Goal: Find specific page/section: Find specific page/section

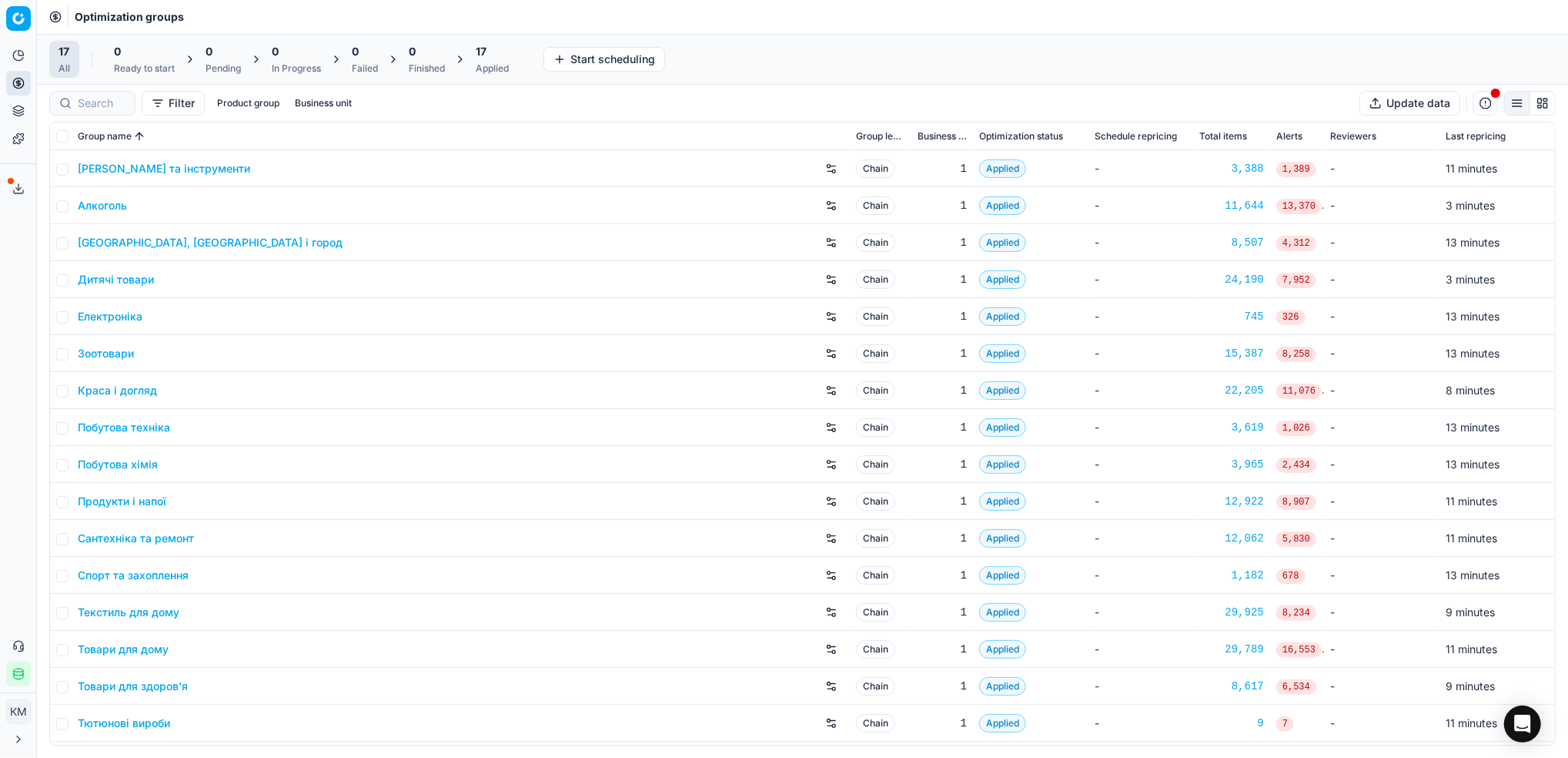
click at [100, 385] on link "Краса і догляд" at bounding box center [117, 390] width 80 height 15
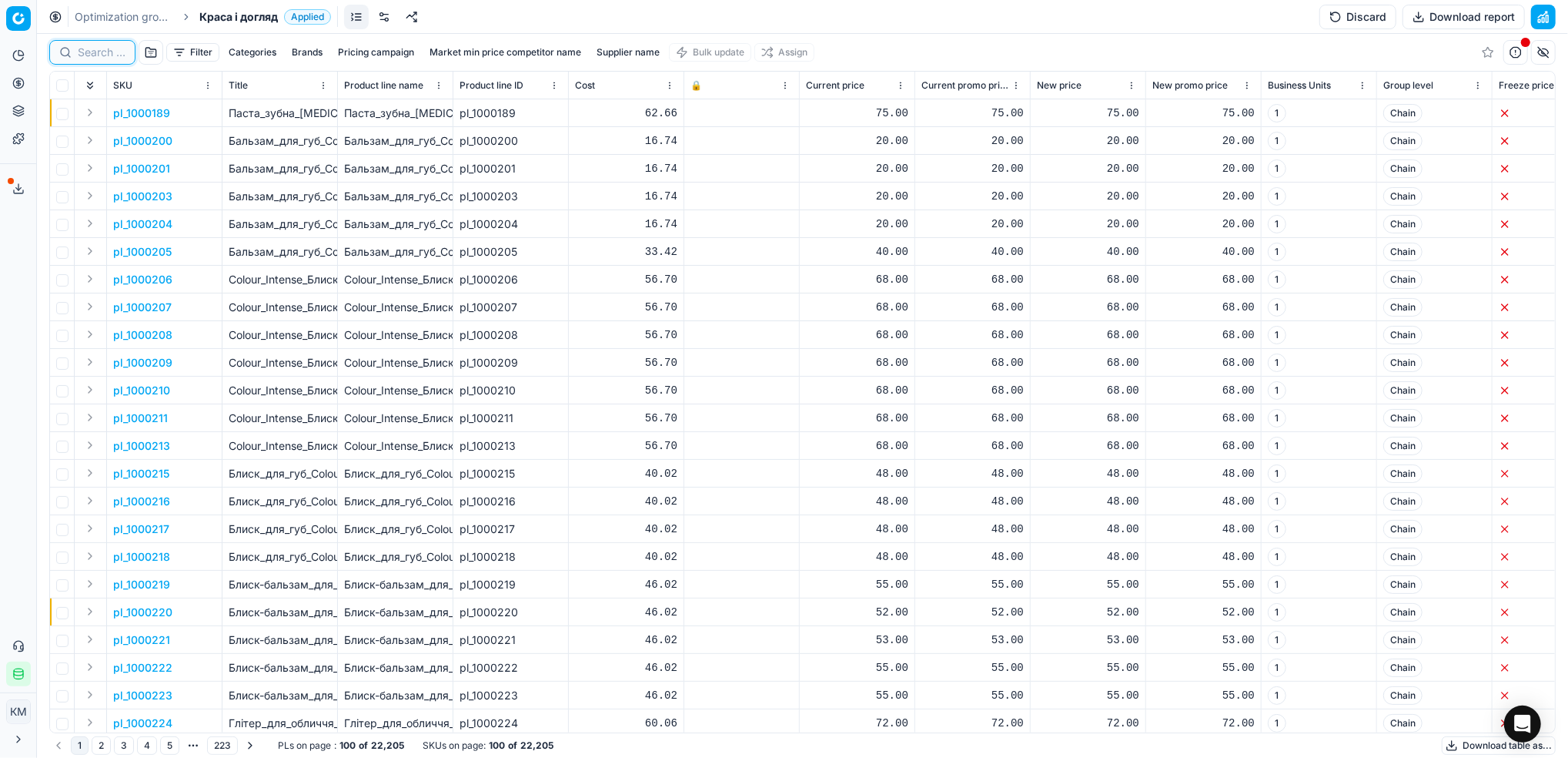
click at [102, 52] on input at bounding box center [101, 52] width 47 height 15
paste input "646062"
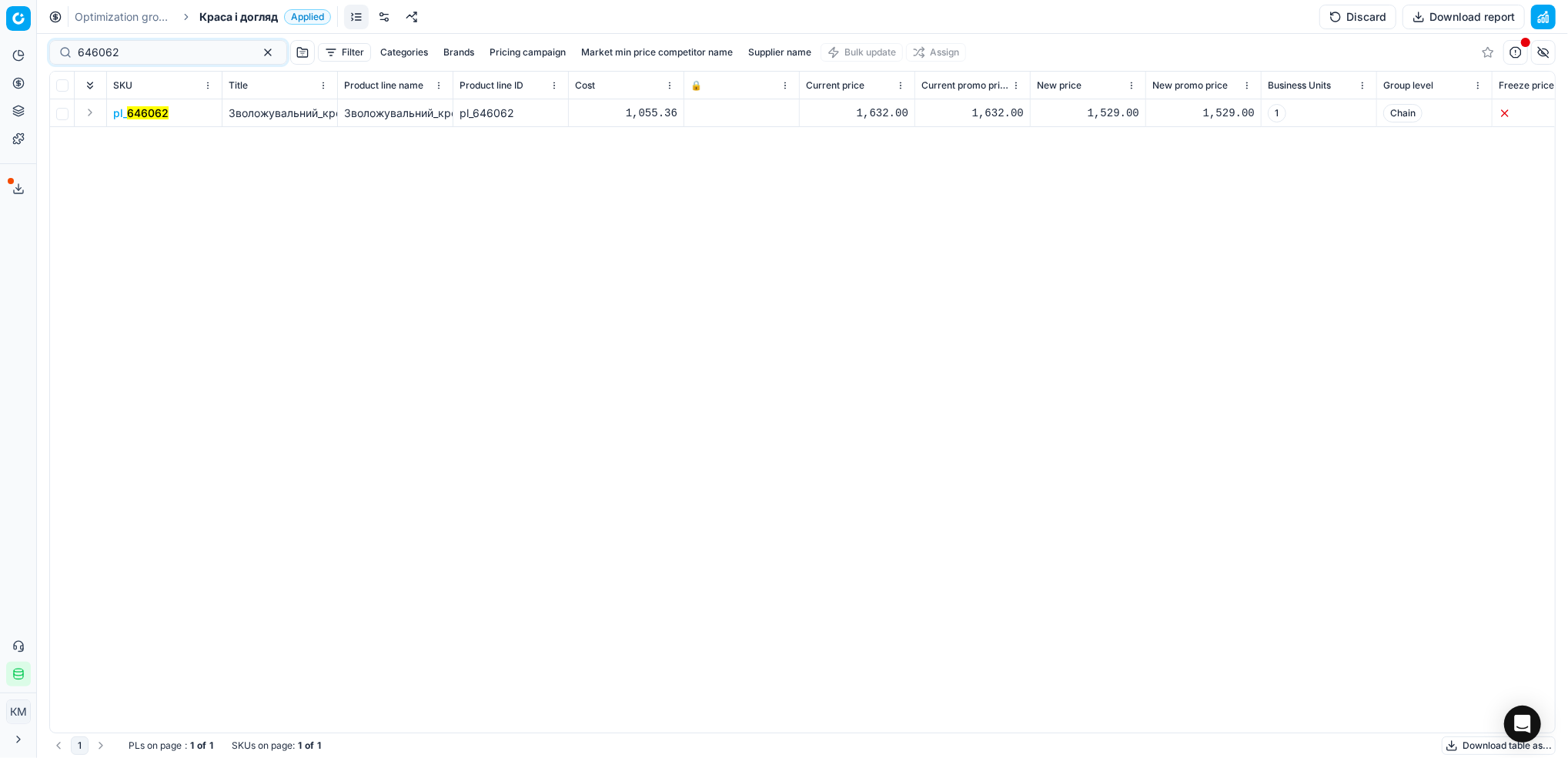
click at [139, 115] on mark "646062" at bounding box center [147, 113] width 42 height 13
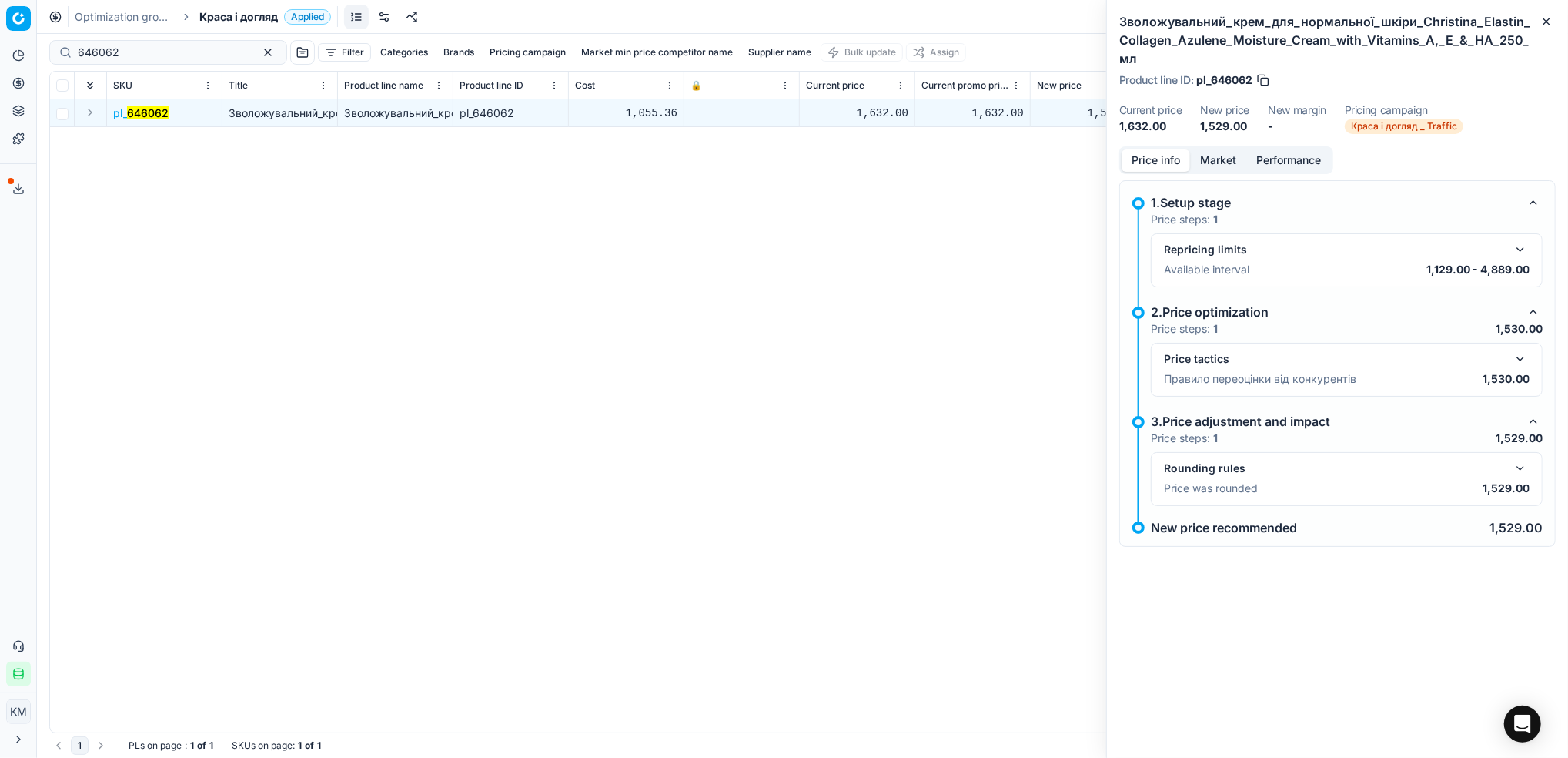
click at [1063, 177] on div "pl_ 646062 Зволожувальний_крем_для_нормальної_шкіри_Christina_Elastin_Collagen_…" at bounding box center [802, 416] width 1505 height 633
click at [1229, 149] on button "Market" at bounding box center [1218, 160] width 56 height 22
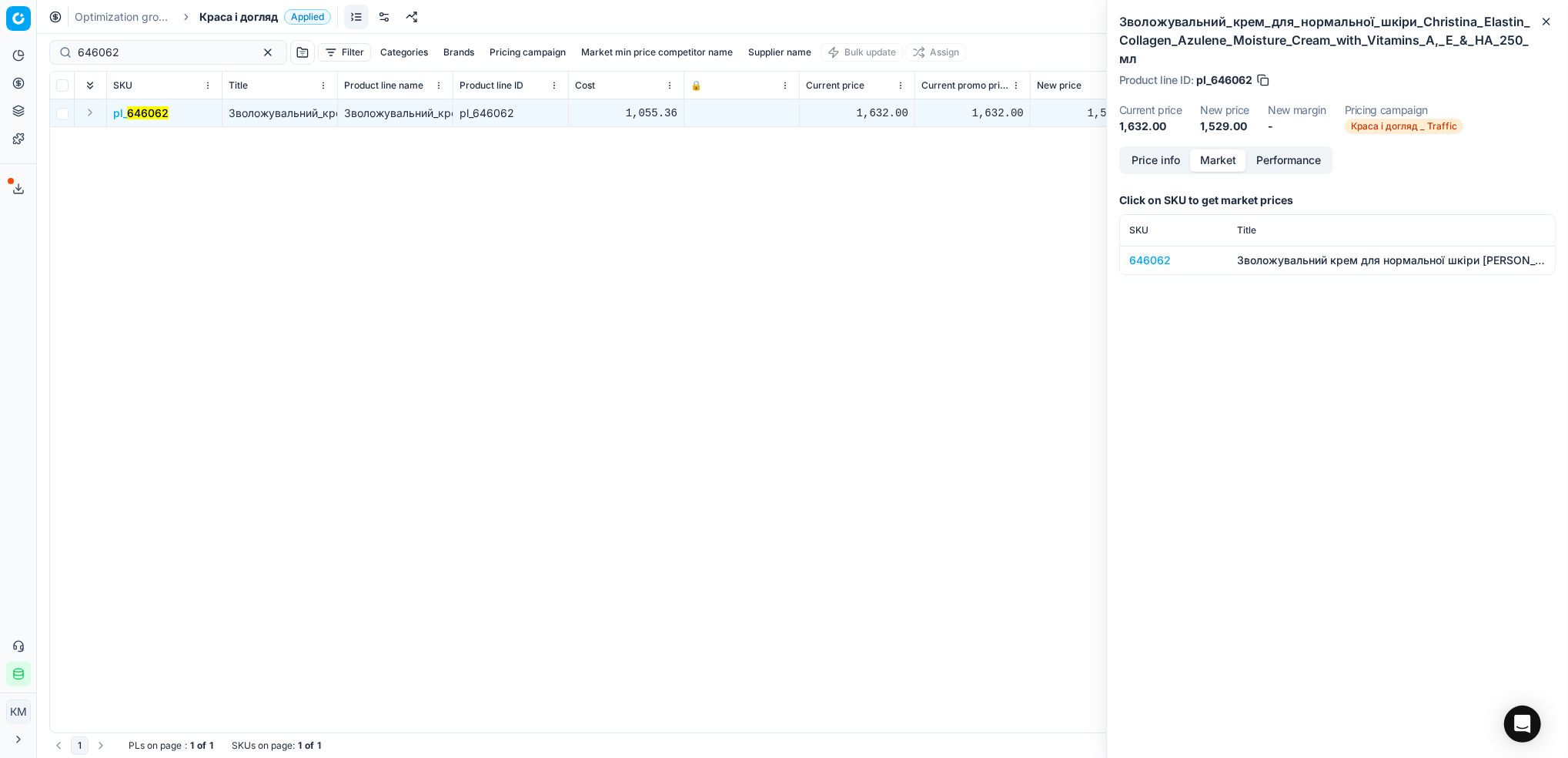
click at [1154, 253] on div "646062" at bounding box center [1174, 260] width 89 height 15
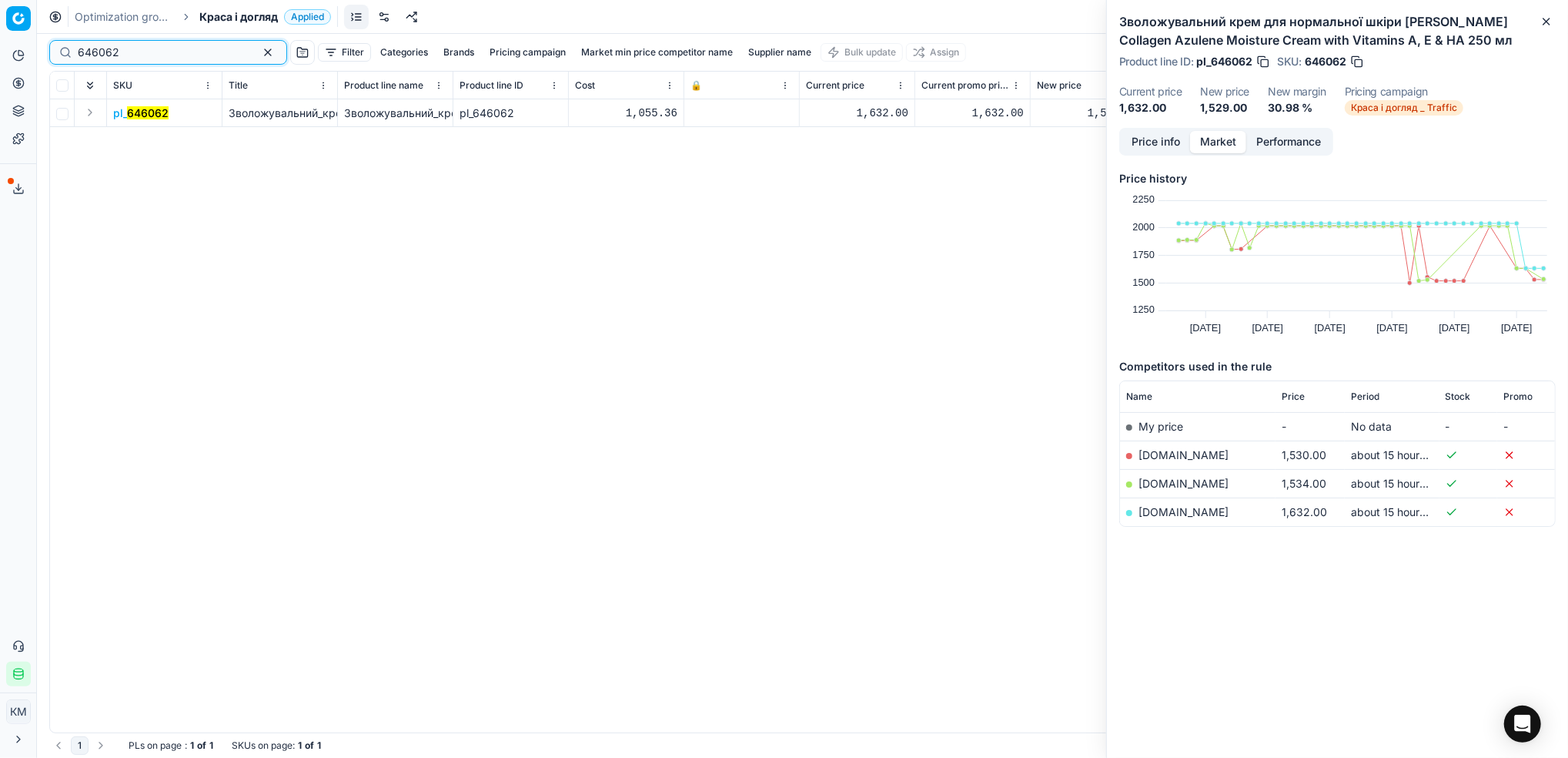
drag, startPoint x: 130, startPoint y: 53, endPoint x: 58, endPoint y: 53, distance: 72.0
click at [58, 53] on div "646062" at bounding box center [168, 53] width 238 height 25
paste input "1,"
type input "646061"
click at [963, 299] on div "pl_ 646061 Зволожувальний_крем_для_нормальної_шкіри_Christina_Elastin_Collagen_…" at bounding box center [802, 416] width 1505 height 633
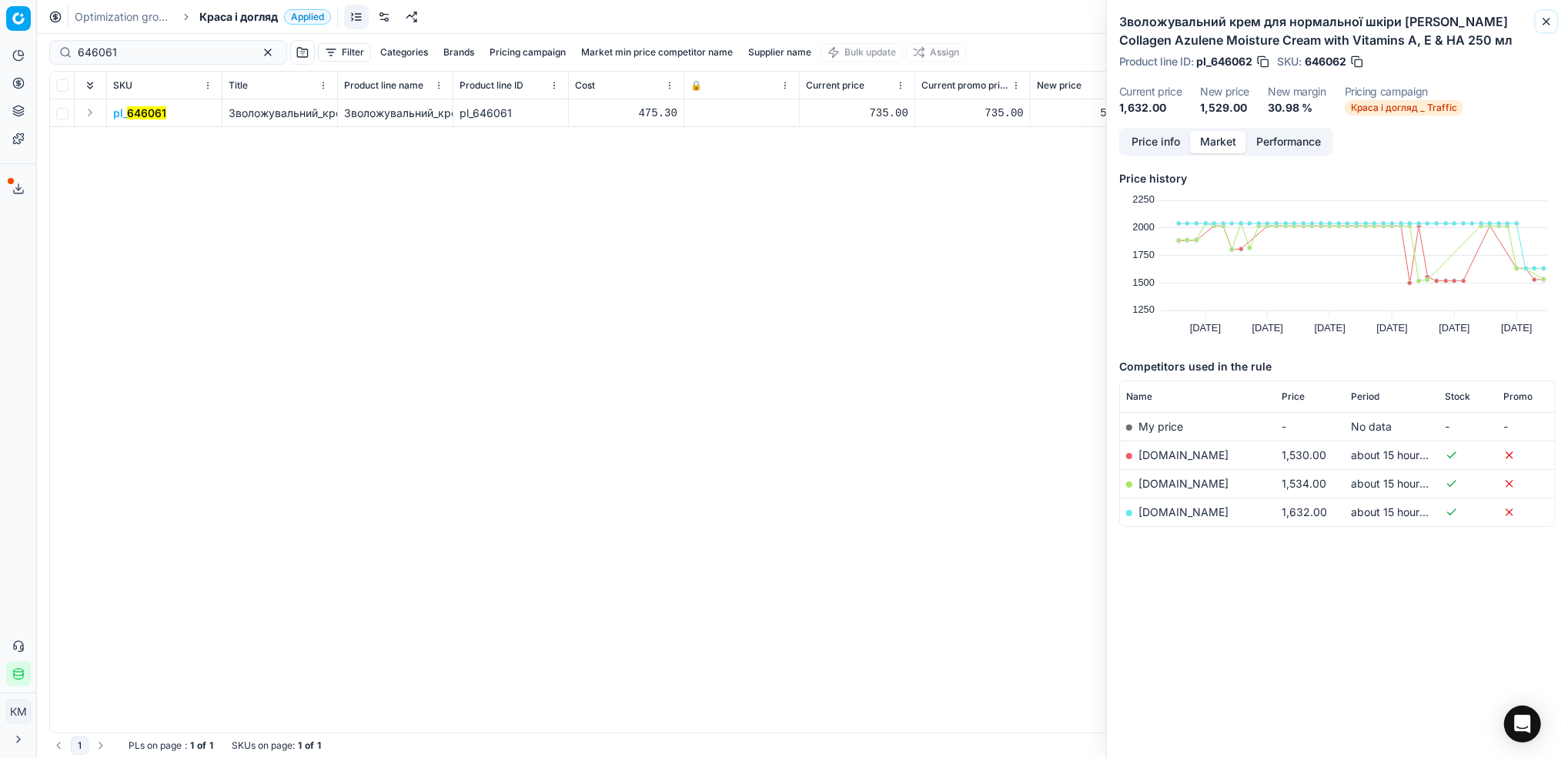
click at [1550, 24] on icon "button" at bounding box center [1547, 21] width 13 height 13
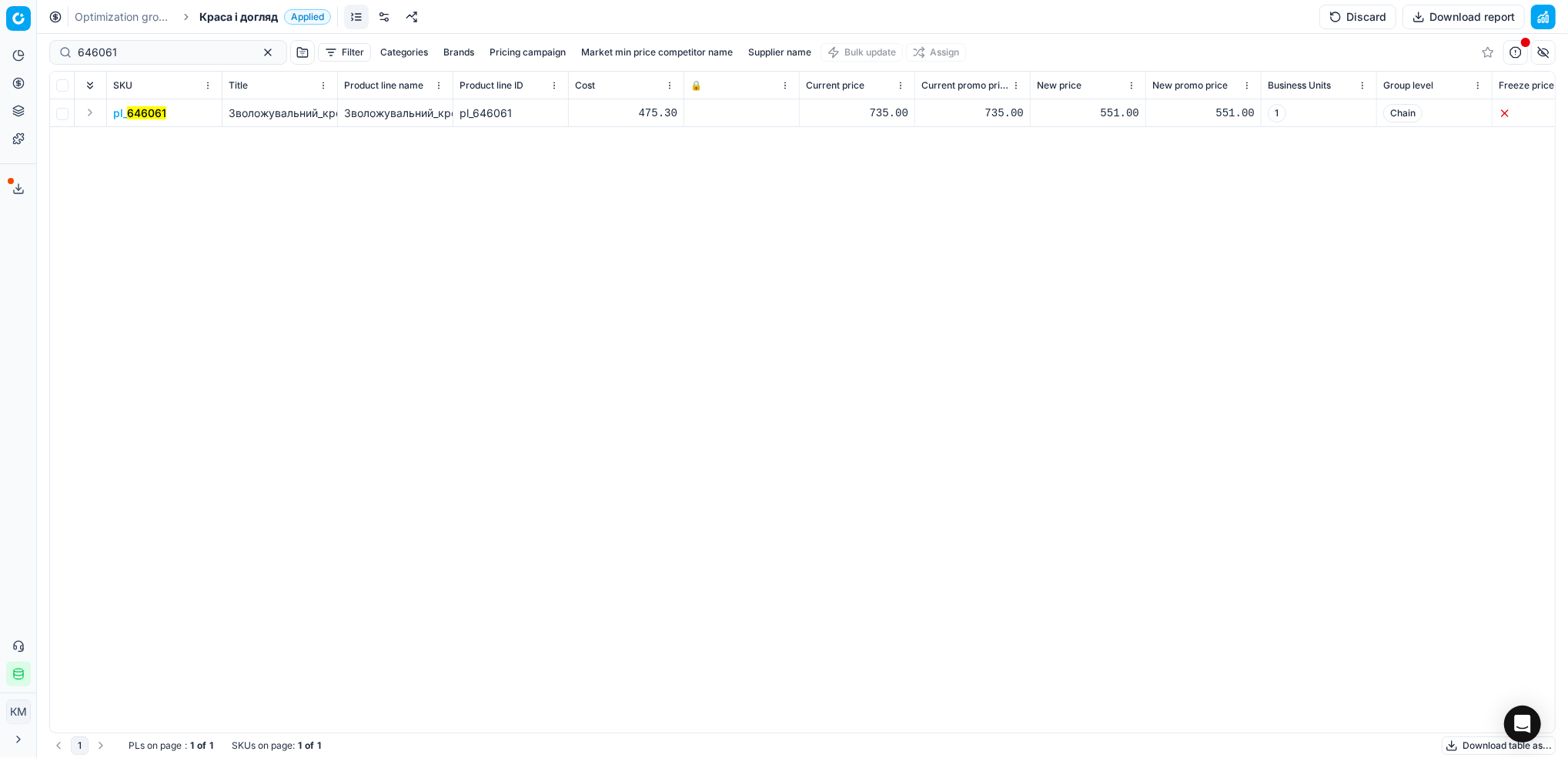
click at [152, 111] on mark "646061" at bounding box center [147, 113] width 39 height 13
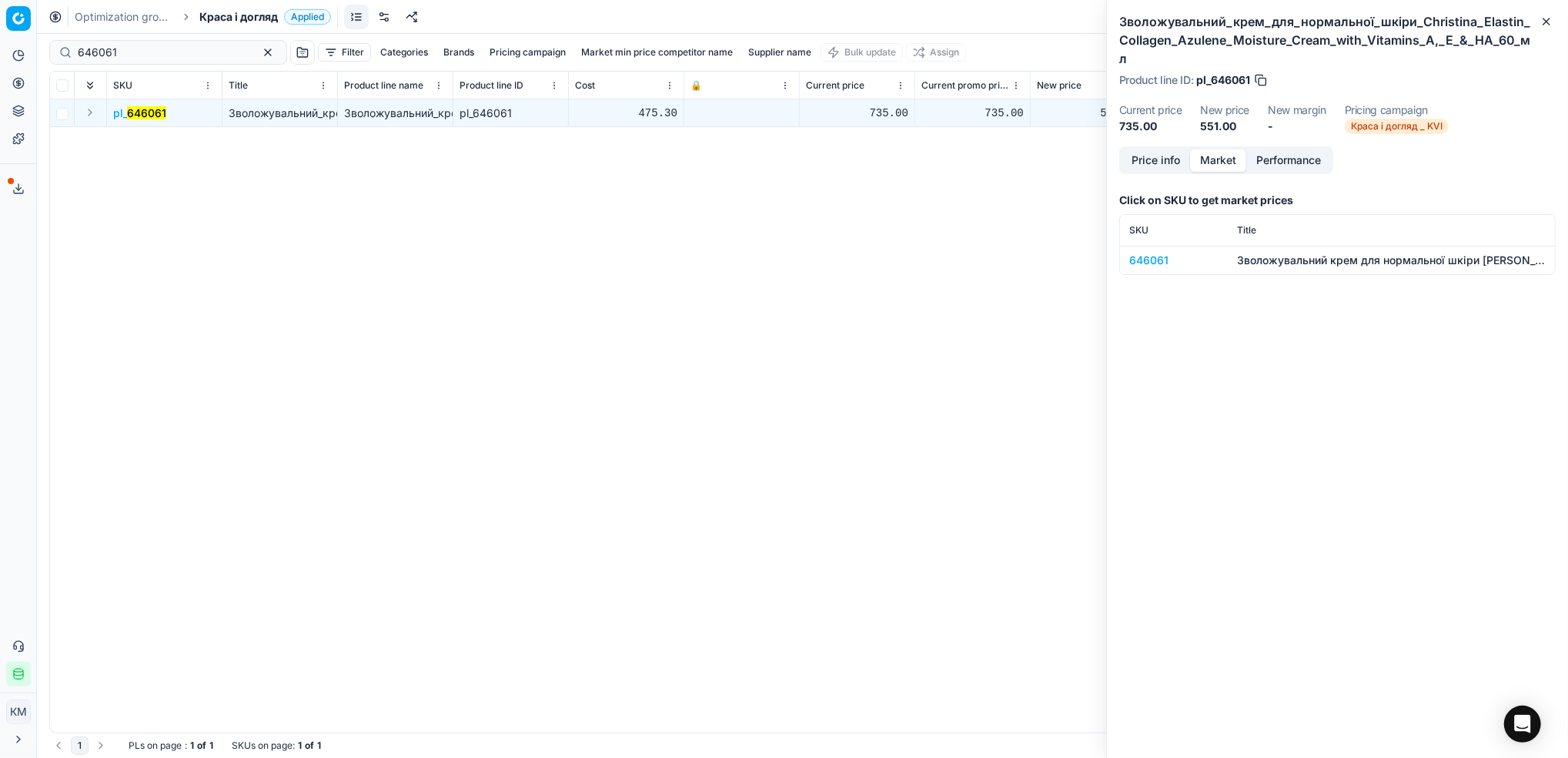
click at [1207, 149] on button "Market" at bounding box center [1218, 160] width 56 height 22
click at [1147, 253] on div "646061" at bounding box center [1174, 260] width 89 height 15
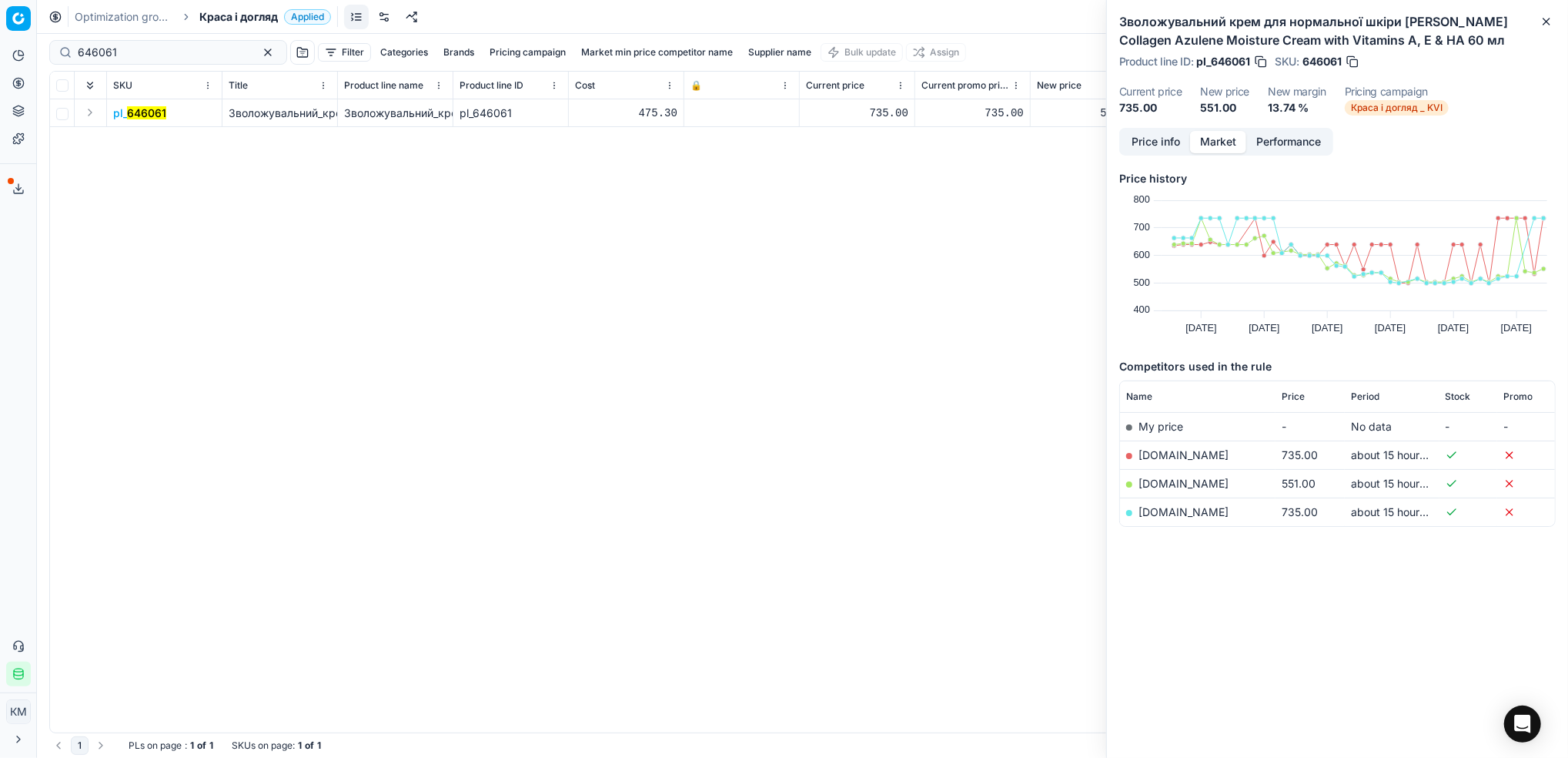
click at [945, 358] on div "pl_ 646061 Зволожувальний_крем_для_нормальної_шкіри_Christina_Elastin_Collagen_…" at bounding box center [802, 416] width 1505 height 633
click at [1551, 26] on icon "button" at bounding box center [1547, 21] width 13 height 13
